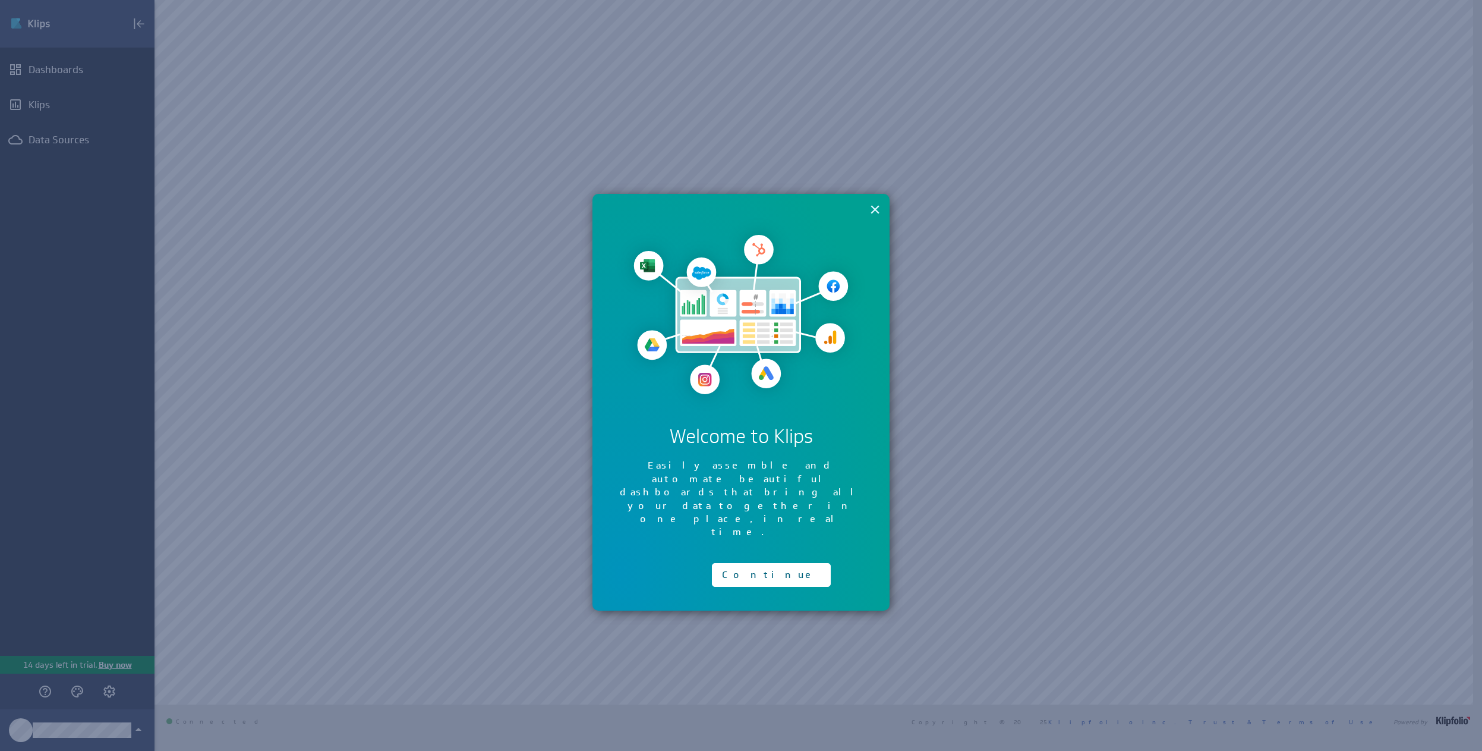
click at [874, 209] on button "×" at bounding box center [874, 209] width 11 height 24
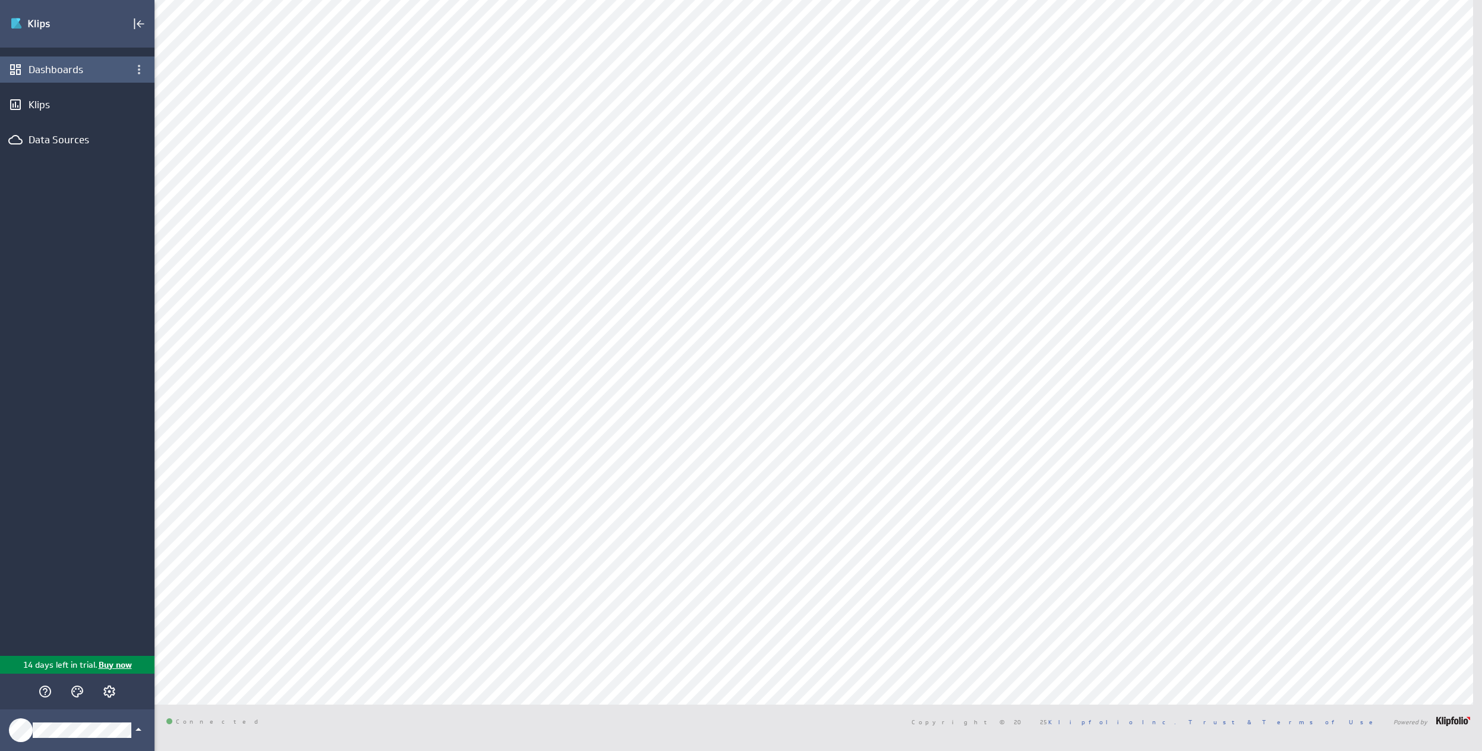
click at [43, 75] on div "Dashboards" at bounding box center [77, 69] width 97 height 13
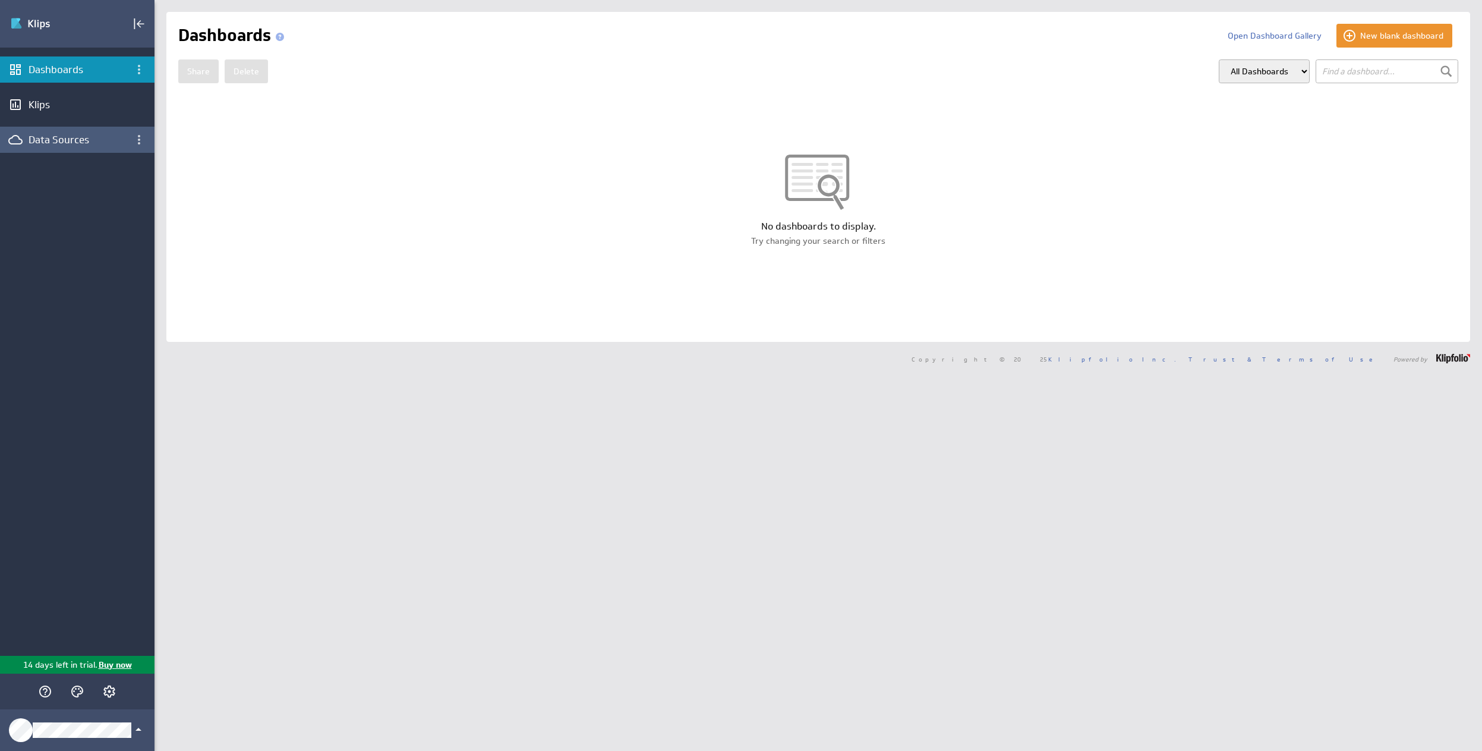
drag, startPoint x: 61, startPoint y: 141, endPoint x: 65, endPoint y: 152, distance: 11.5
click at [65, 152] on div "Data Sources" at bounding box center [77, 140] width 155 height 26
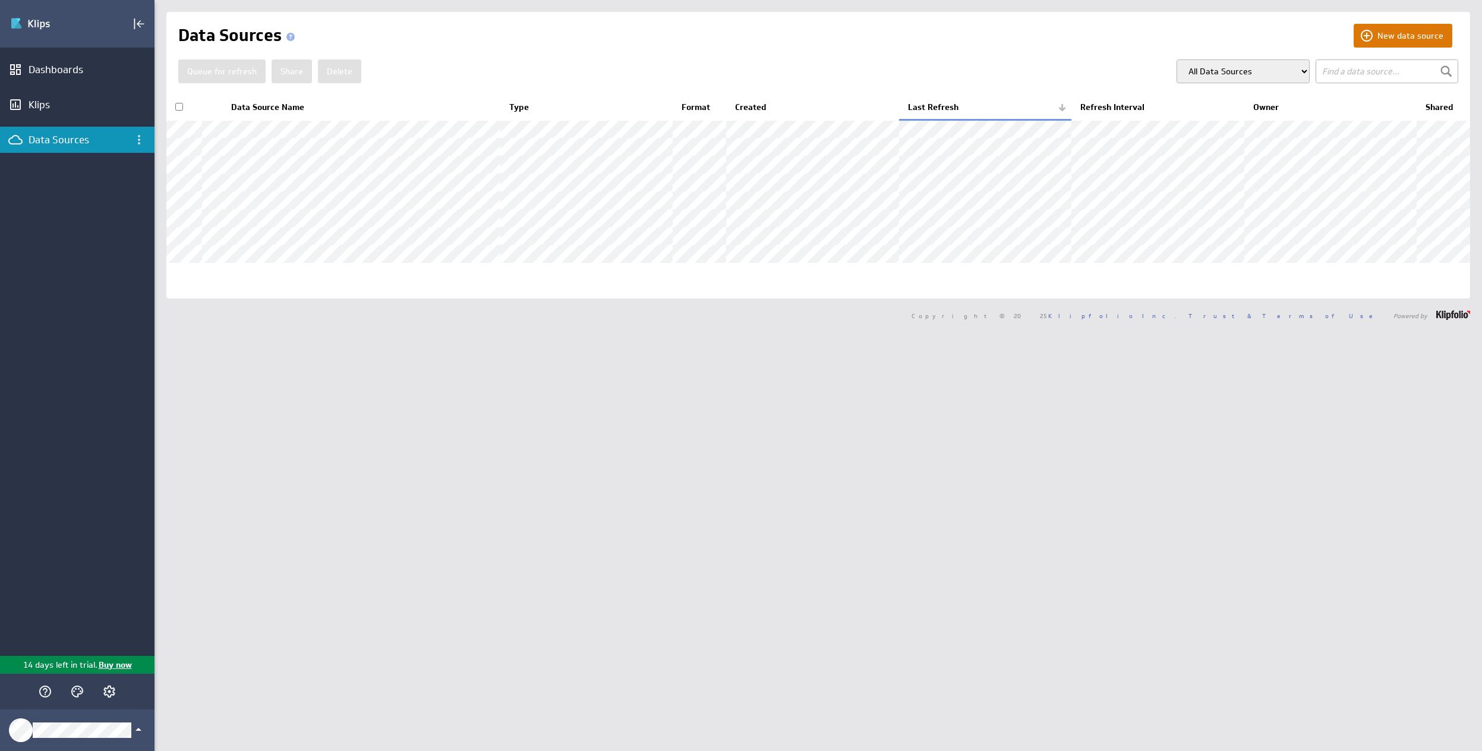
click at [1375, 41] on button "New data source" at bounding box center [1403, 36] width 99 height 24
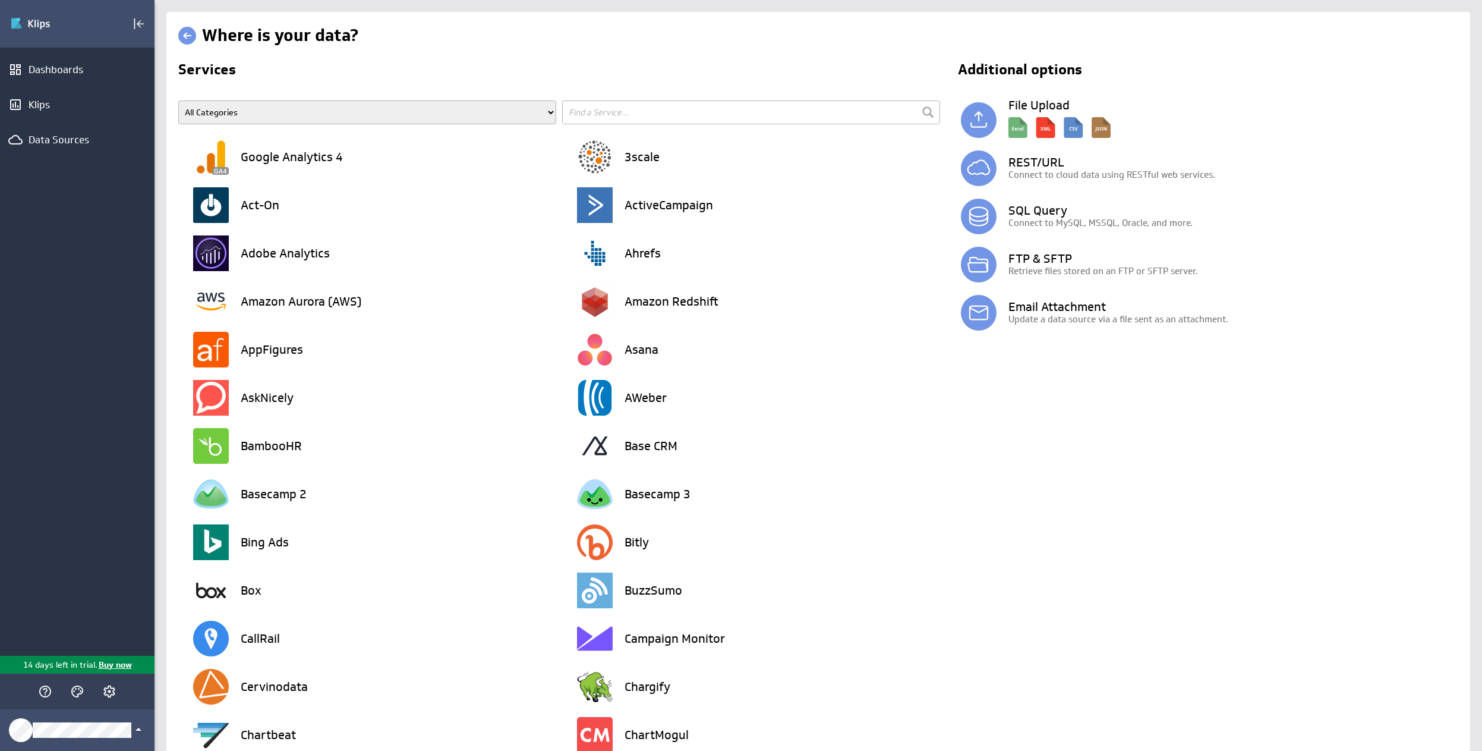
click at [607, 103] on input "text" at bounding box center [751, 112] width 378 height 24
type input "api"
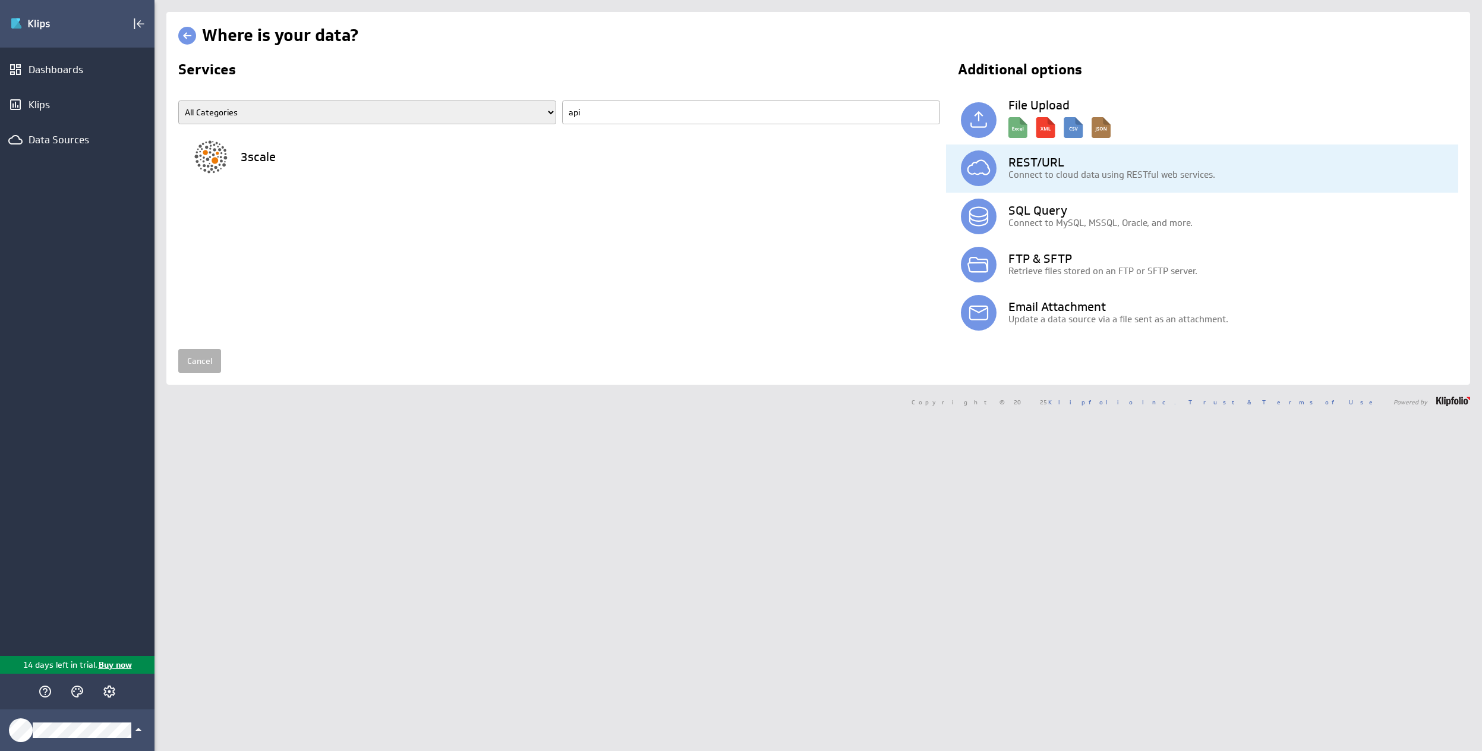
click at [1037, 159] on h3 "REST/URL" at bounding box center [1234, 162] width 450 height 12
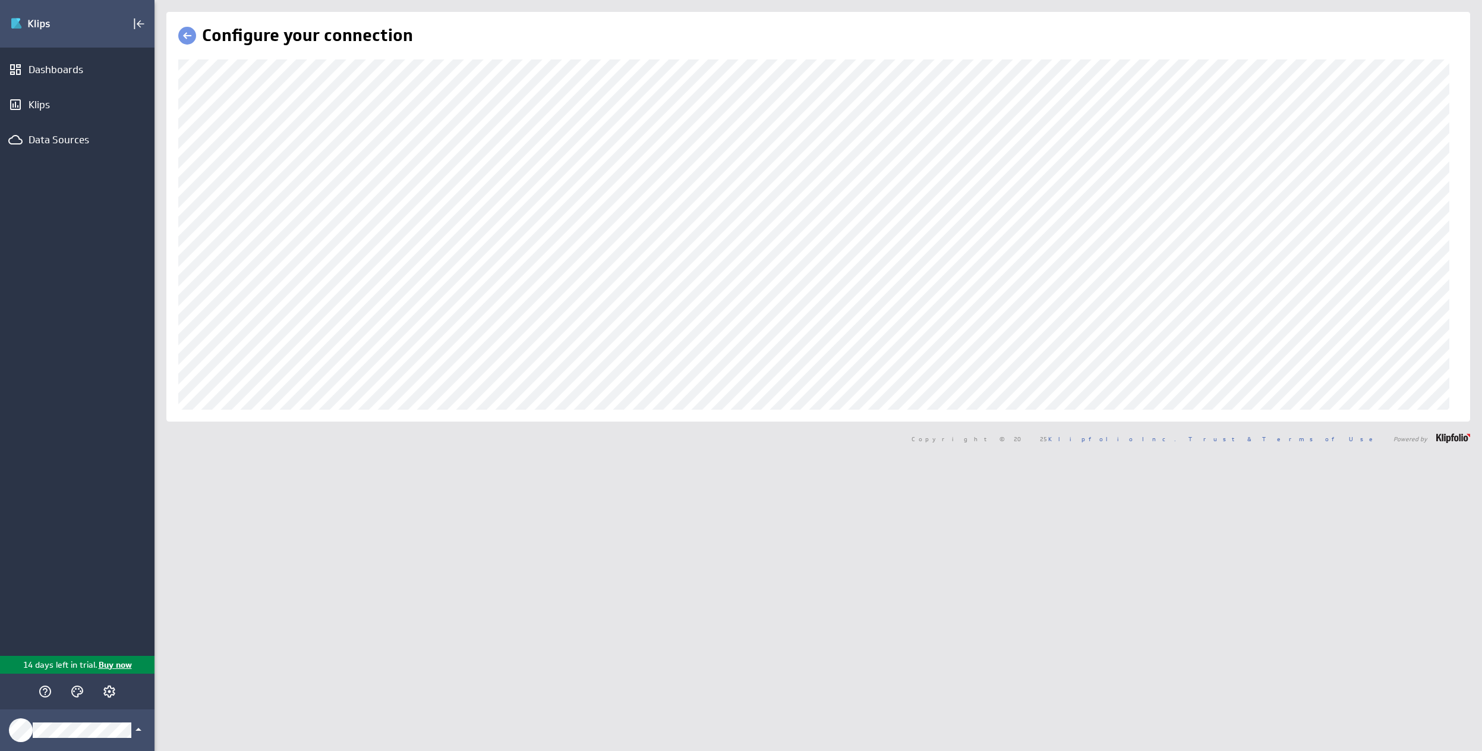
click at [853, 555] on div "Configure your connection Copyright © 2025 Klipfolio Inc. Trust & Terms of Use …" at bounding box center [819, 375] width 1328 height 751
